Goal: Download file/media

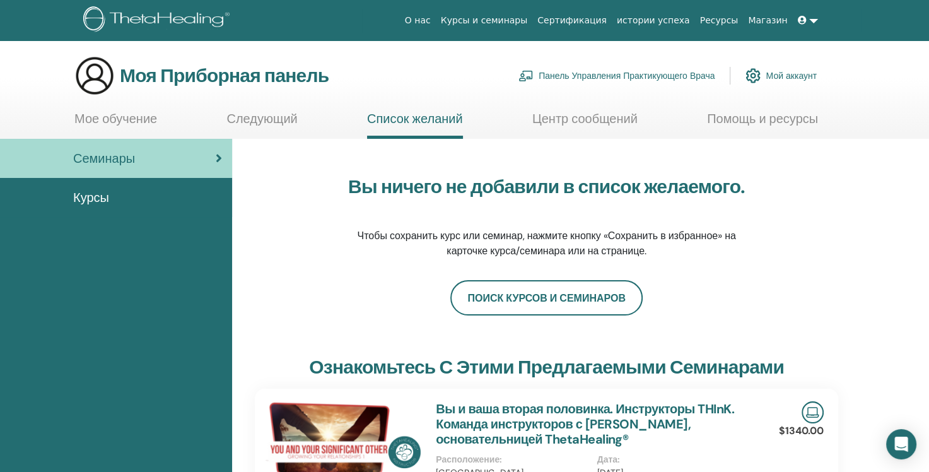
click at [96, 116] on ya-tr-span "Мое обучение" at bounding box center [115, 118] width 83 height 16
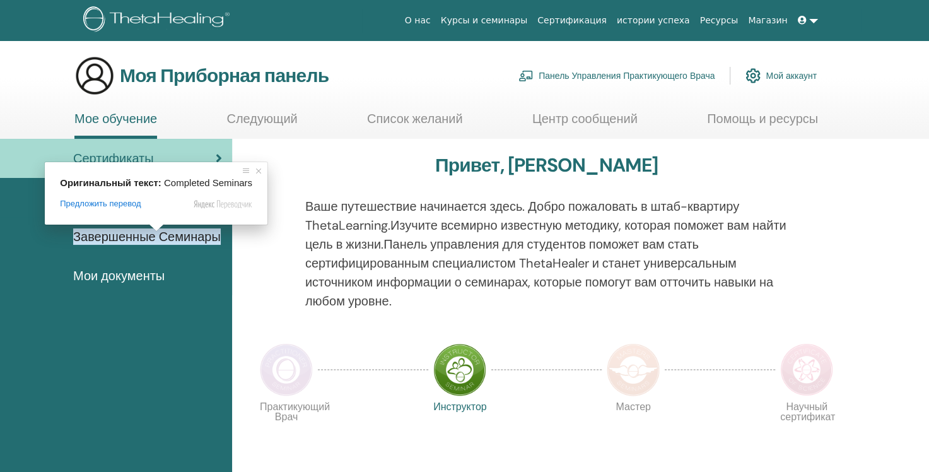
click at [162, 237] on ya-tr-span "Завершенные Семинары" at bounding box center [147, 236] width 148 height 16
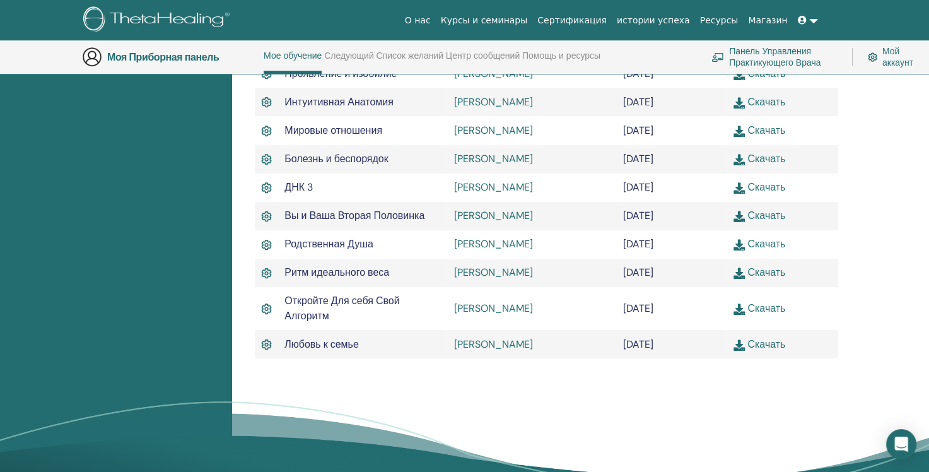
scroll to position [664, 0]
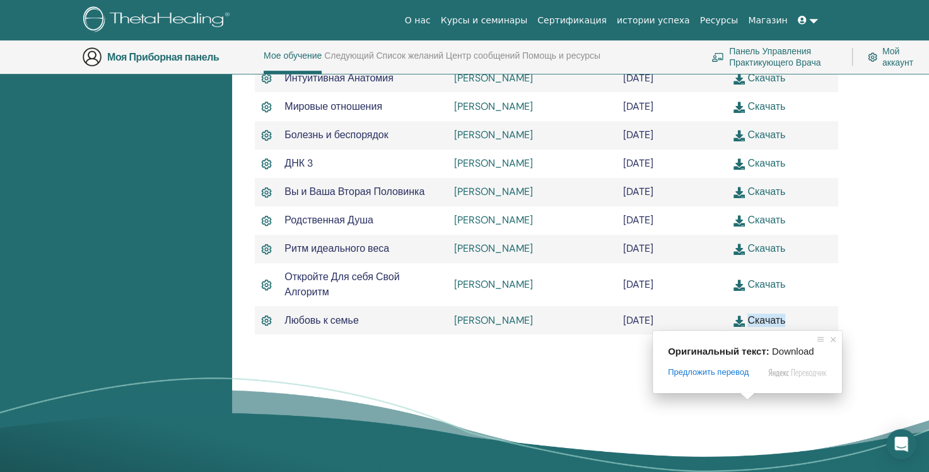
click at [770, 327] on ya-tr-span "Скачать" at bounding box center [767, 320] width 38 height 13
